Goal: Use online tool/utility: Utilize a website feature to perform a specific function

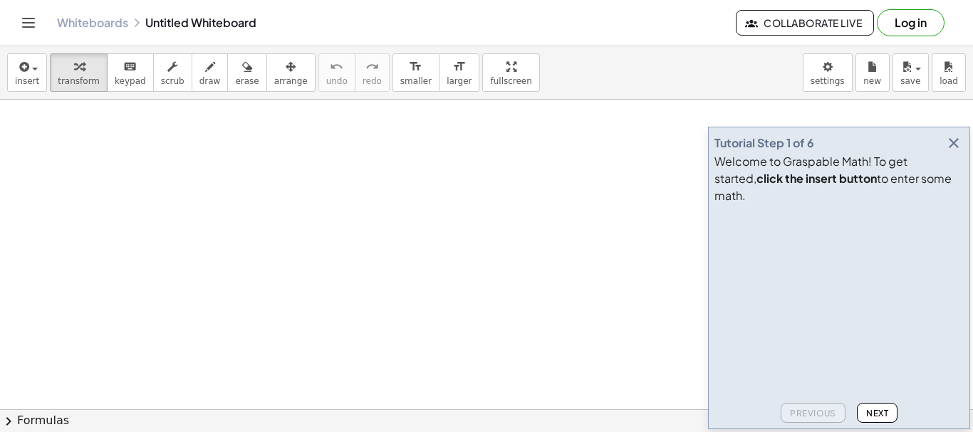
click at [590, 81] on div "insert select one: Math Expression Function Text Youtube Video Graphing Geometr…" at bounding box center [486, 72] width 973 height 53
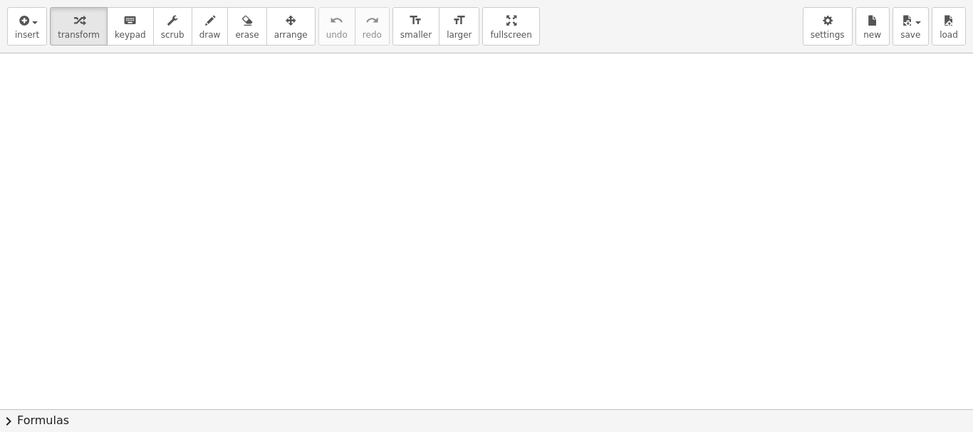
click at [473, 165] on div "insert select one: Math Expression Function Text Youtube Video Graphing Geometr…" at bounding box center [486, 216] width 973 height 432
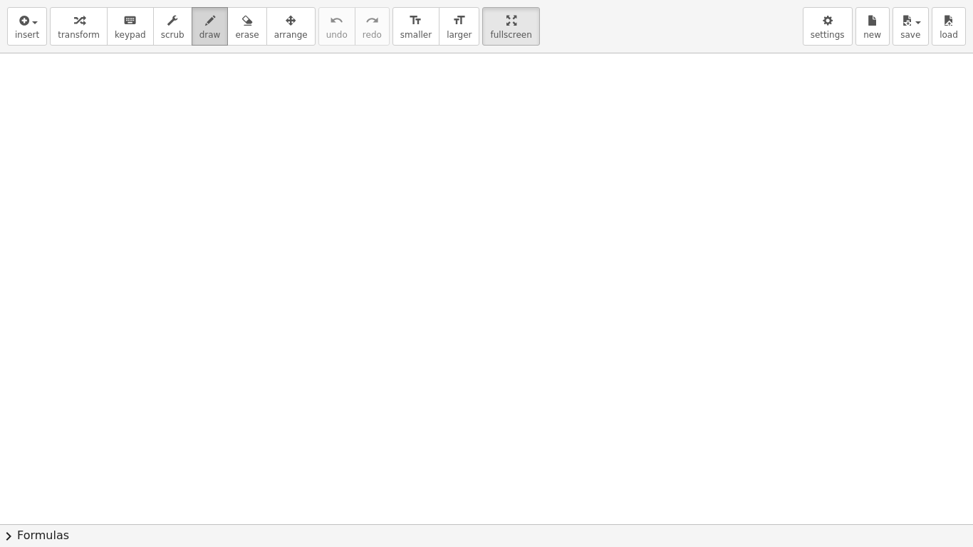
click at [199, 31] on span "draw" at bounding box center [209, 35] width 21 height 10
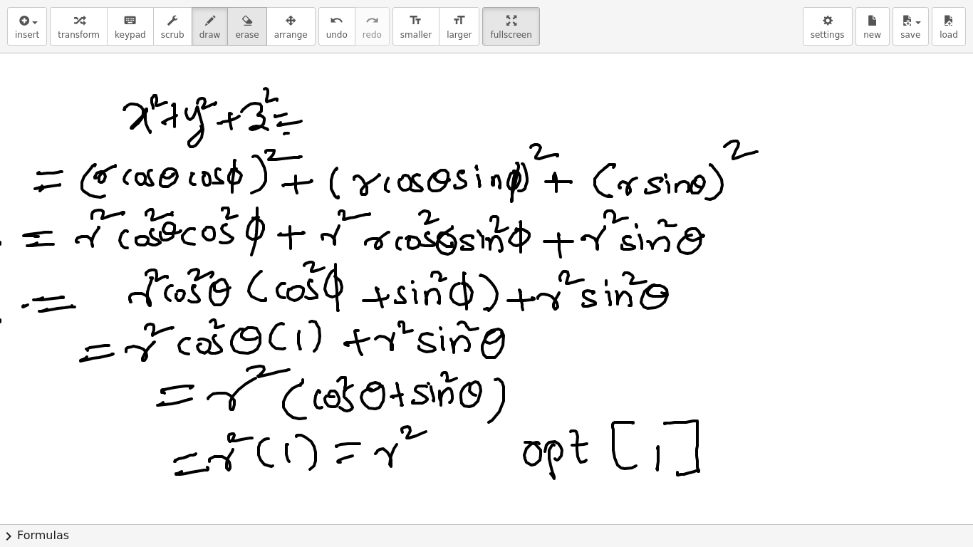
click at [235, 26] on div "button" at bounding box center [246, 19] width 23 height 17
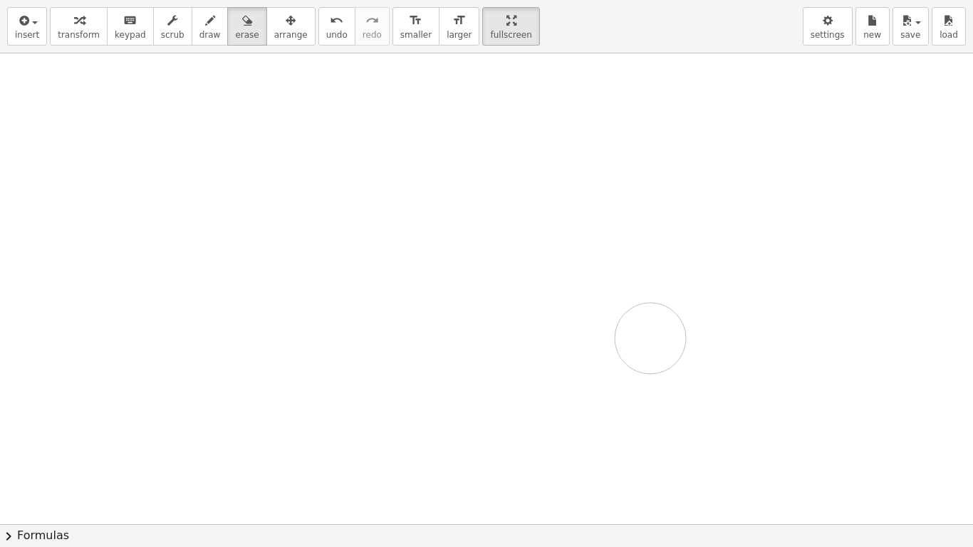
drag, startPoint x: 195, startPoint y: 105, endPoint x: 650, endPoint y: 338, distance: 511.4
click at [650, 338] on div at bounding box center [486, 523] width 973 height 941
click at [199, 36] on span "draw" at bounding box center [209, 35] width 21 height 10
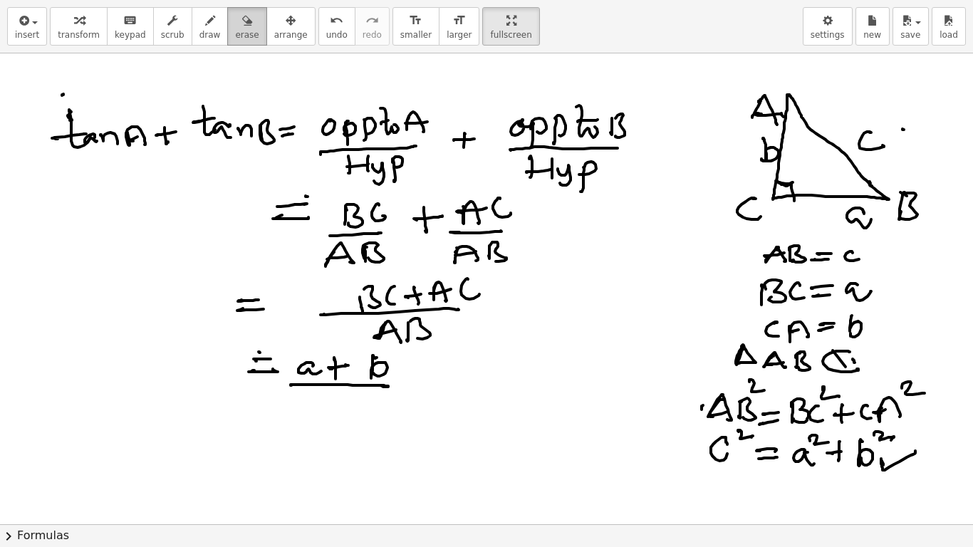
click at [235, 31] on span "erase" at bounding box center [246, 35] width 23 height 10
click at [88, 146] on div at bounding box center [486, 523] width 973 height 941
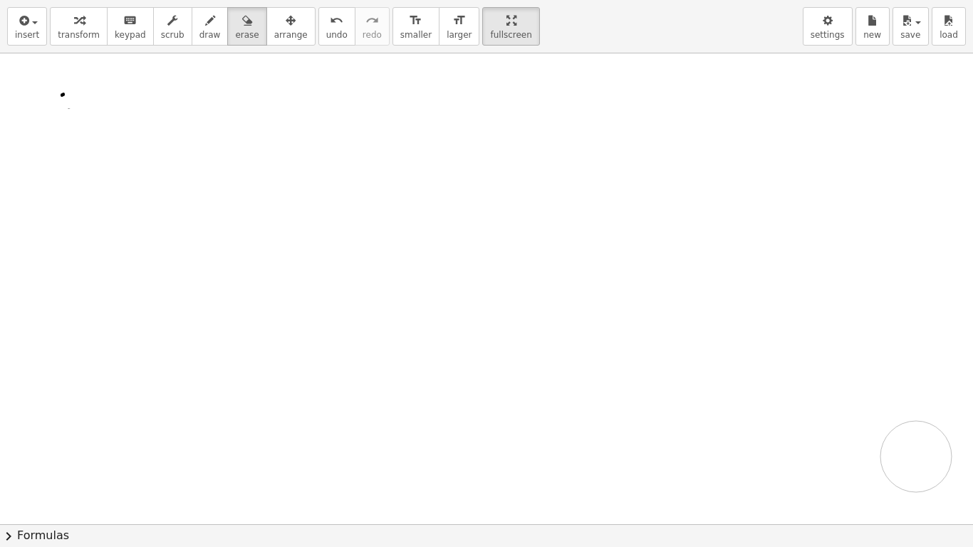
drag, startPoint x: 70, startPoint y: 147, endPoint x: 916, endPoint y: 456, distance: 900.1
click at [916, 431] on div at bounding box center [486, 523] width 973 height 941
click at [730, 34] on div "insert select one: Math Expression Function Text Youtube Video Graphing Geometr…" at bounding box center [486, 26] width 973 height 53
click at [199, 39] on span "draw" at bounding box center [209, 35] width 21 height 10
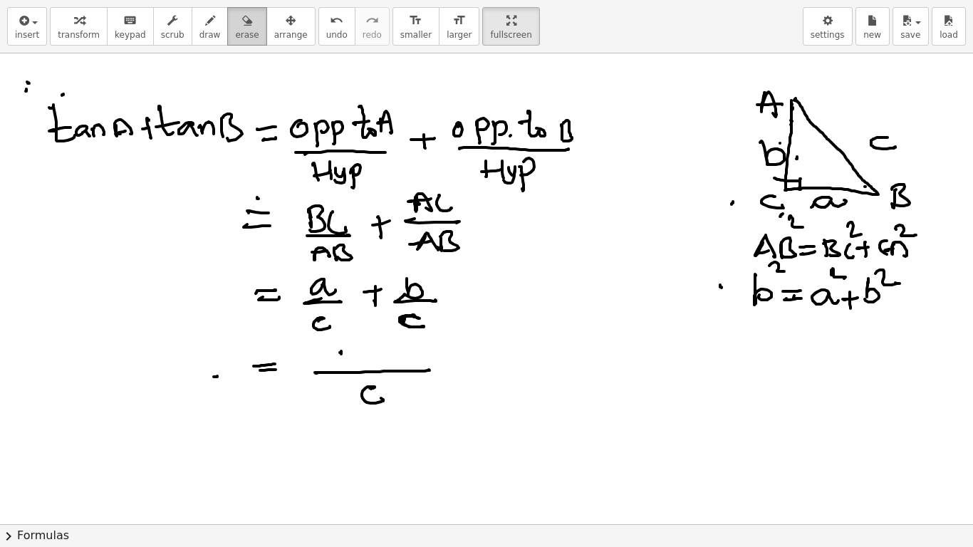
click at [242, 28] on icon "button" at bounding box center [247, 20] width 10 height 17
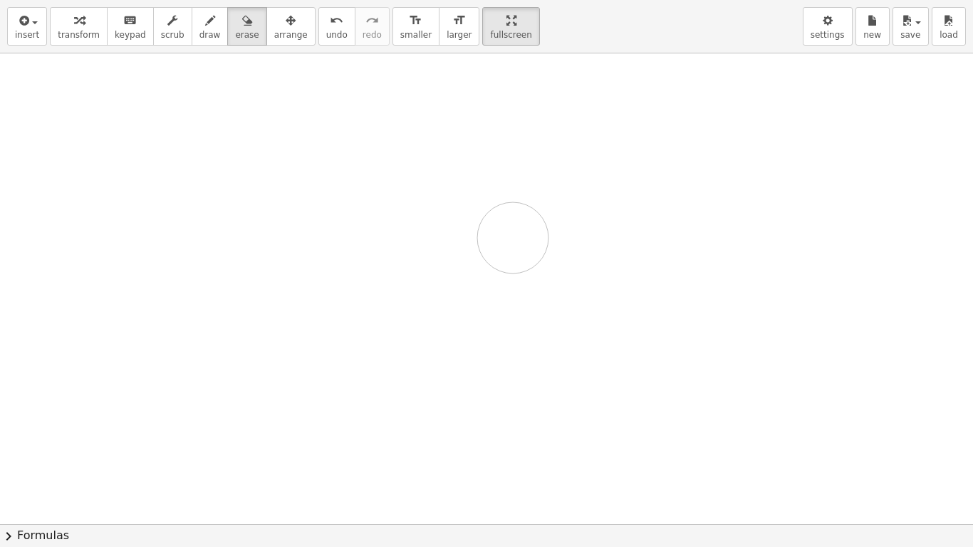
drag, startPoint x: 203, startPoint y: 122, endPoint x: 562, endPoint y: 245, distance: 379.8
click at [562, 245] on div at bounding box center [486, 523] width 973 height 941
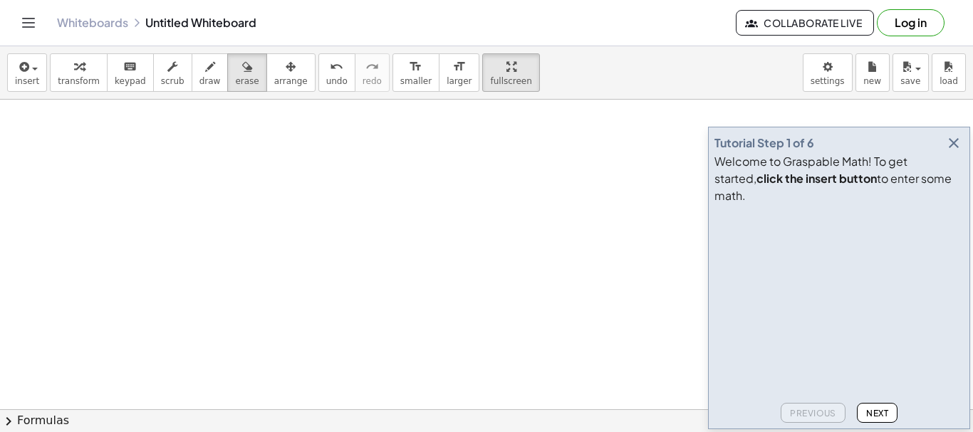
click at [951, 152] on icon "button" at bounding box center [953, 143] width 17 height 17
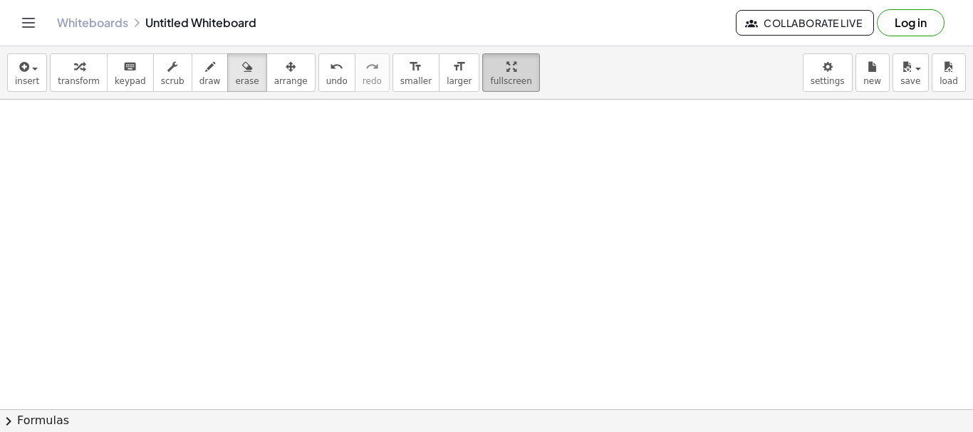
click at [506, 74] on icon "button" at bounding box center [511, 66] width 10 height 17
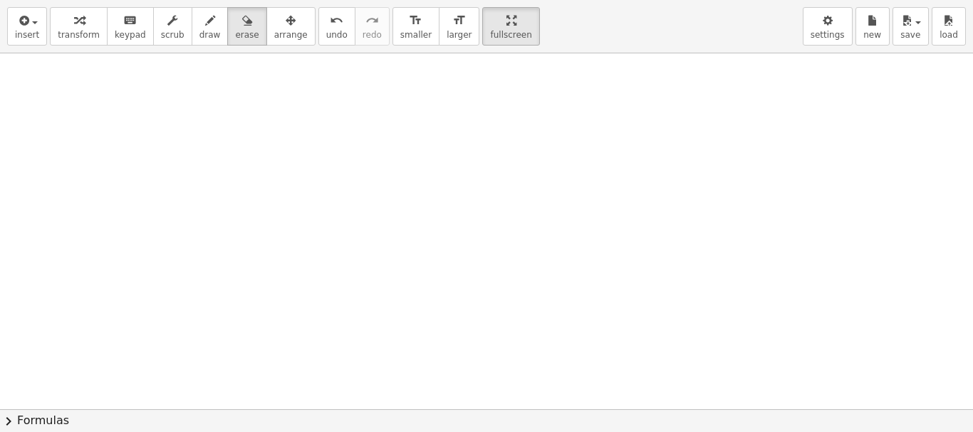
click at [473, 154] on div "insert select one: Math Expression Function Text Youtube Video Graphing Geometr…" at bounding box center [486, 216] width 973 height 432
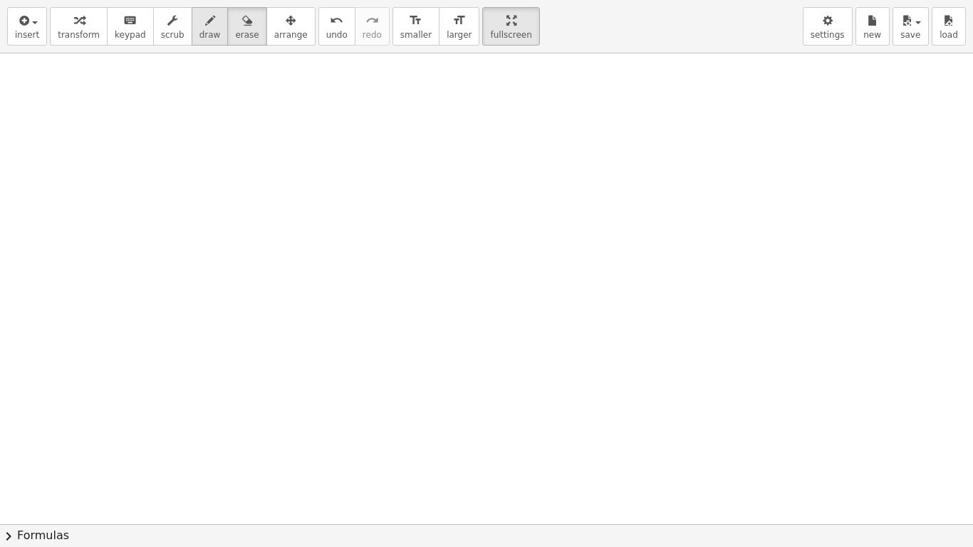
drag, startPoint x: 702, startPoint y: 43, endPoint x: 192, endPoint y: 28, distance: 510.7
click at [205, 28] on icon "button" at bounding box center [210, 20] width 10 height 17
click at [730, 75] on div at bounding box center [486, 523] width 973 height 941
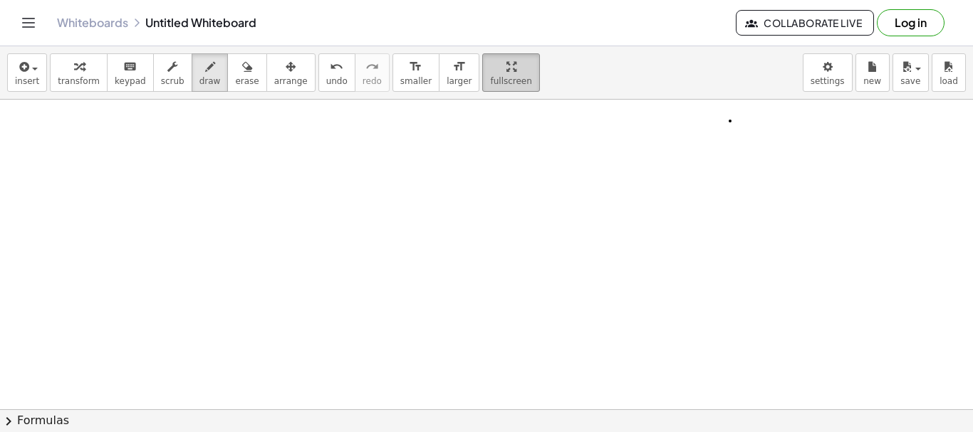
click at [490, 84] on span "fullscreen" at bounding box center [510, 81] width 41 height 10
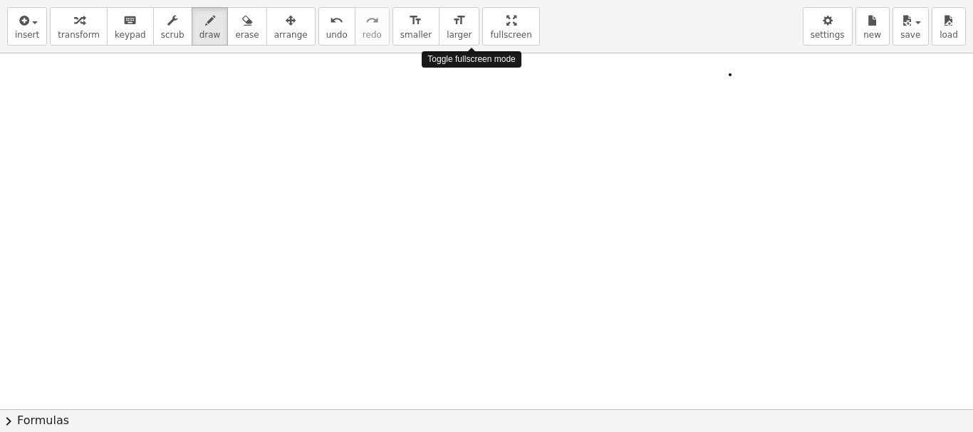
click at [480, 169] on div "insert select one: Math Expression Function Text Youtube Video Graphing Geometr…" at bounding box center [486, 216] width 973 height 432
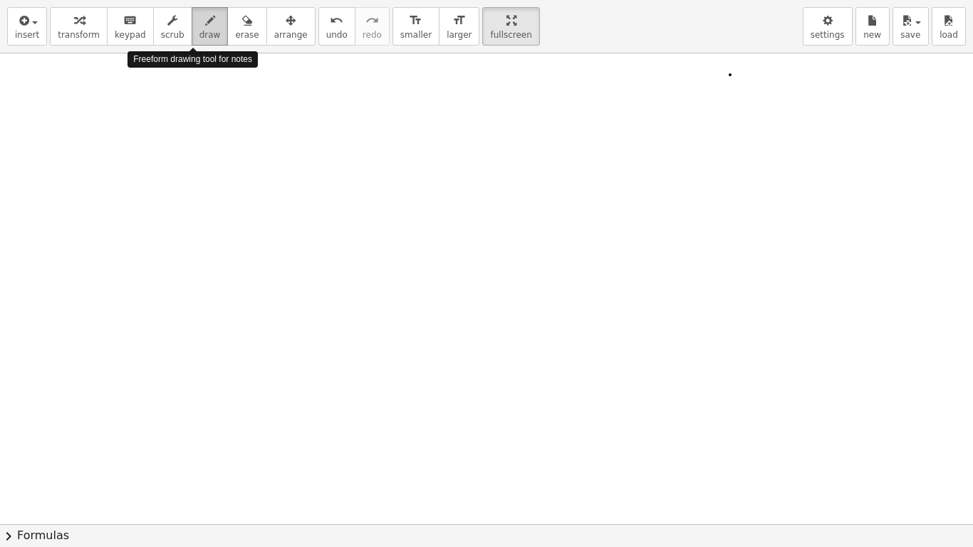
click at [200, 27] on div "button" at bounding box center [209, 19] width 21 height 17
